Goal: Check status: Check status

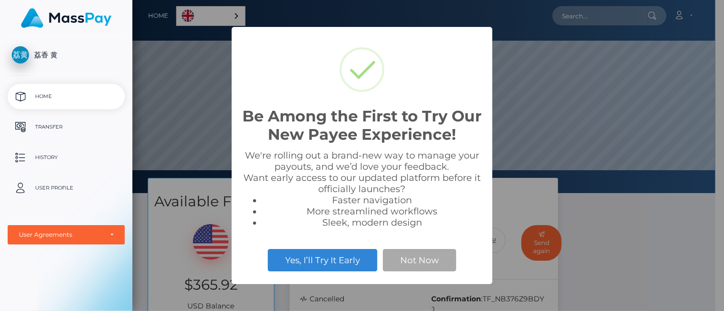
scroll to position [193, 583]
click at [688, 250] on div "Be Among the First to Try Our New Payee Experience! × We're rolling out a brand…" at bounding box center [362, 155] width 724 height 311
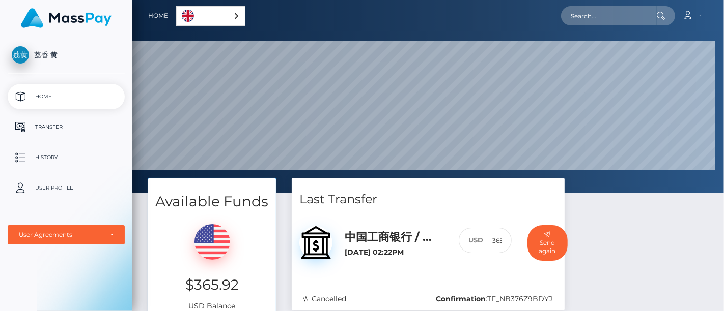
scroll to position [193, 591]
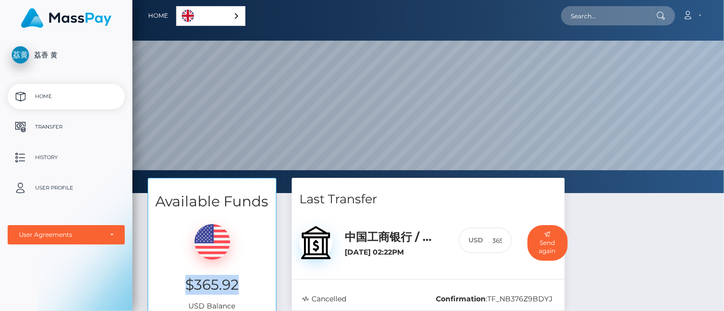
drag, startPoint x: 242, startPoint y: 285, endPoint x: 189, endPoint y: 290, distance: 52.6
click at [184, 287] on h3 "$365.92" at bounding box center [212, 285] width 112 height 20
copy h3 "$365.92"
click at [714, 232] on div "Available Funds $365.92 USD Balance Transfer Last Transfer 中国工商银行 / CNY 365.92 :" at bounding box center [428, 268] width 576 height 181
click at [66, 274] on div "荔香 黄 Home Transfer History User Profile MassPay Card - USD MassPay Card - CAD" at bounding box center [66, 172] width 132 height 273
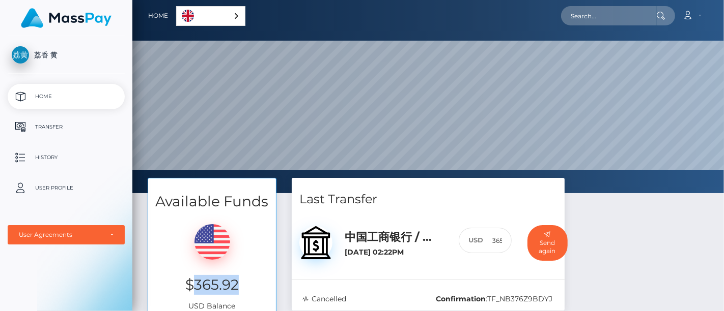
drag, startPoint x: 242, startPoint y: 284, endPoint x: 193, endPoint y: 286, distance: 48.9
click at [193, 286] on h3 "$365.92" at bounding box center [212, 285] width 112 height 20
copy h3 "365.92"
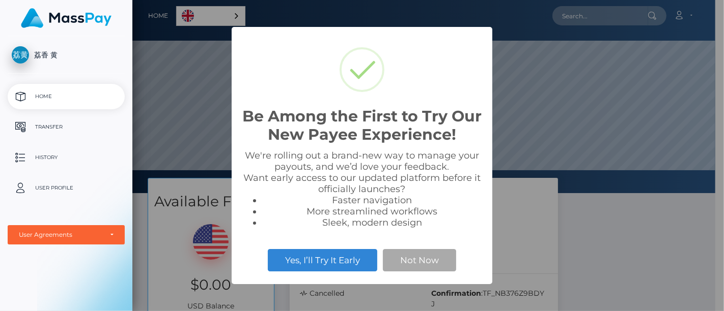
scroll to position [193, 583]
drag, startPoint x: 615, startPoint y: 168, endPoint x: 272, endPoint y: 147, distance: 343.7
click at [615, 168] on div "Be Among the First to Try Our New Payee Experience! × We're rolling out a brand…" at bounding box center [362, 155] width 724 height 311
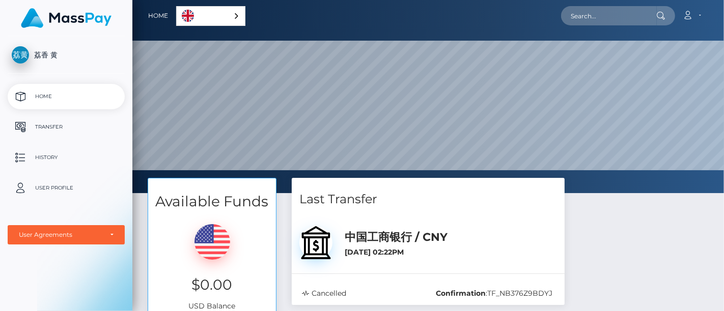
scroll to position [193, 591]
click at [60, 156] on p "History" at bounding box center [66, 157] width 109 height 15
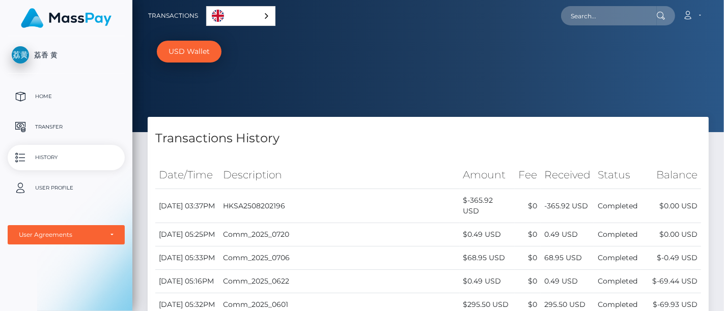
click at [467, 70] on div "USD Wallet" at bounding box center [427, 66] width 591 height 132
click at [381, 67] on div "USD Wallet" at bounding box center [427, 66] width 591 height 132
